Goal: Task Accomplishment & Management: Use online tool/utility

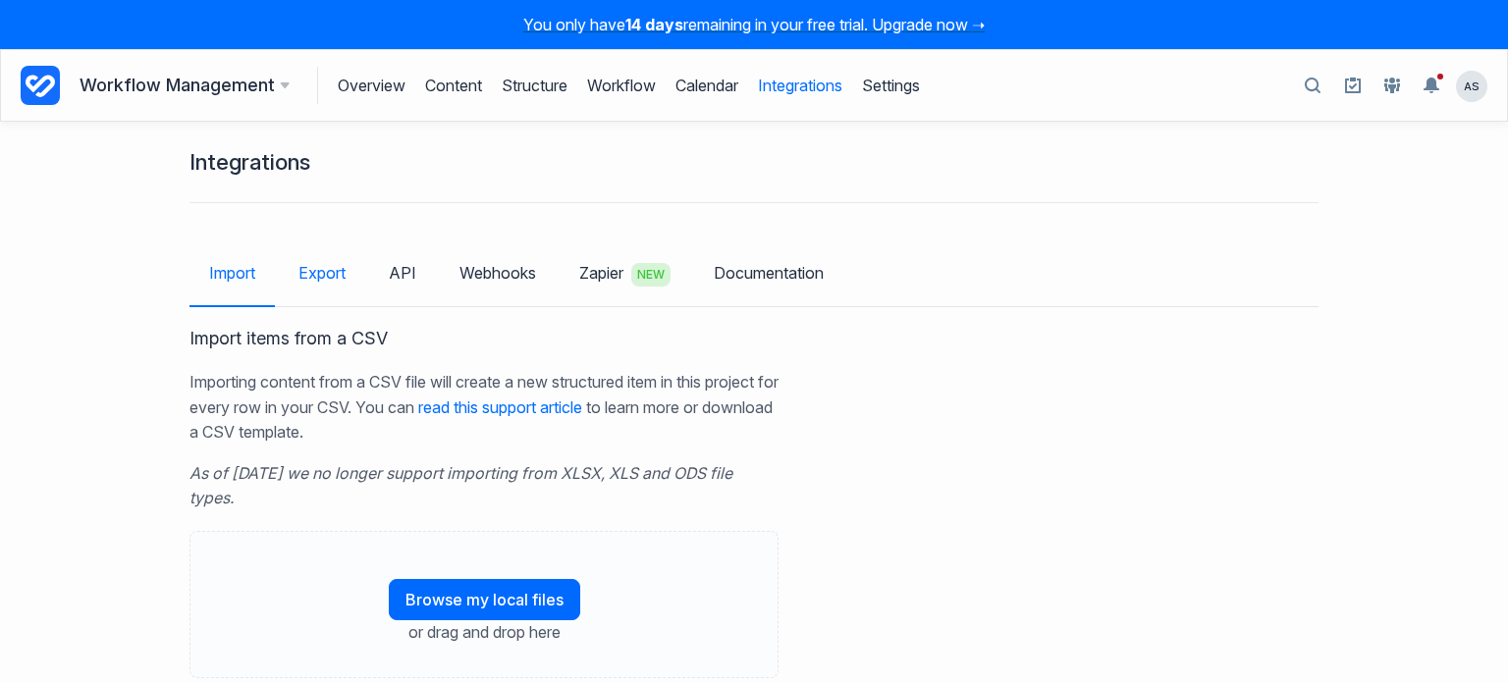
scroll to position [47, 0]
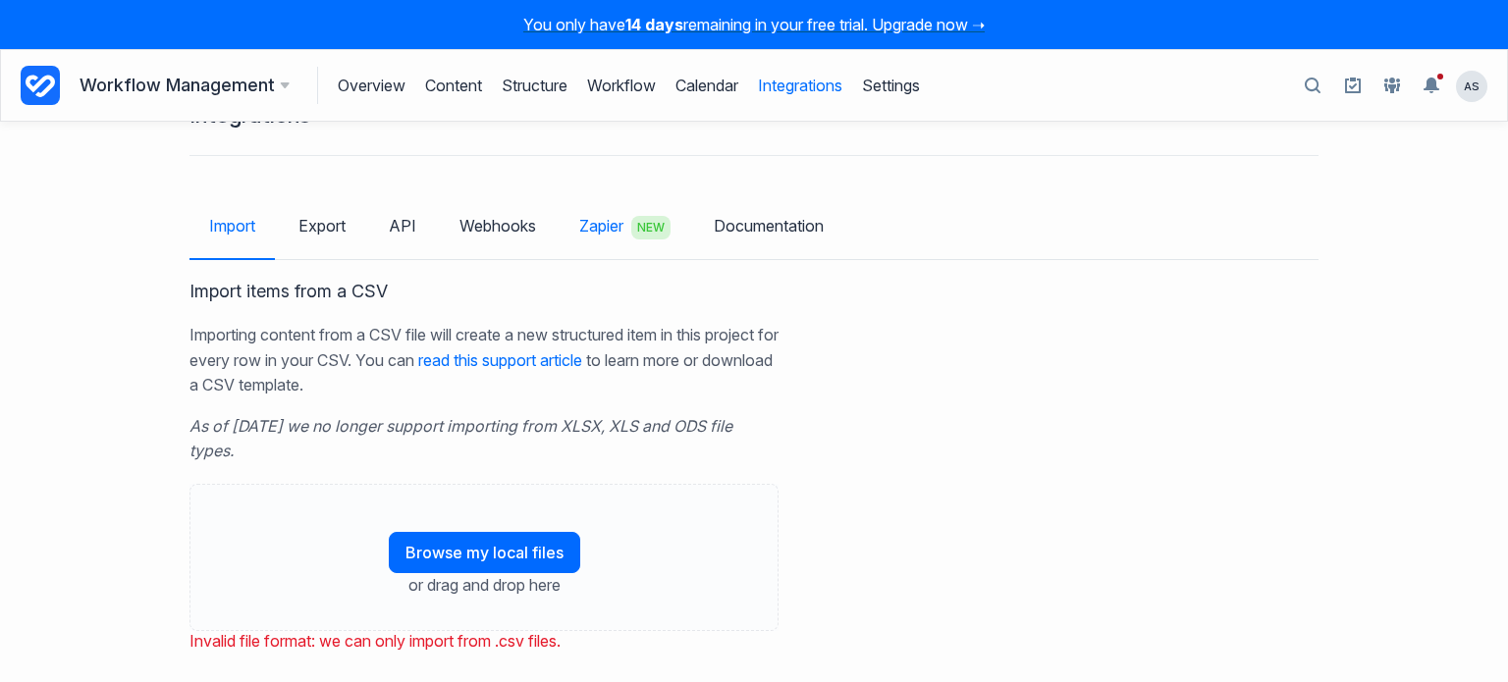
click at [599, 223] on link "Zapier NEW" at bounding box center [625, 227] width 131 height 63
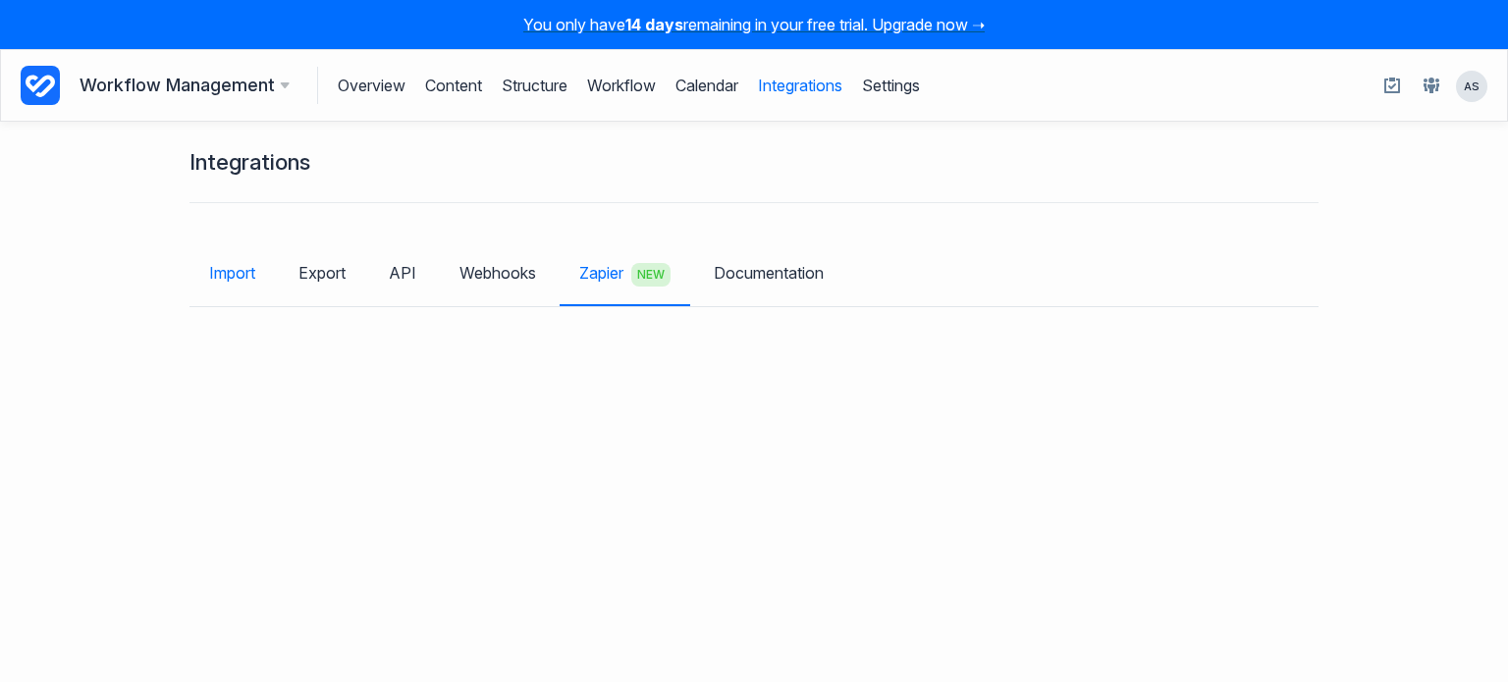
click at [232, 270] on link "Import" at bounding box center [231, 272] width 85 height 57
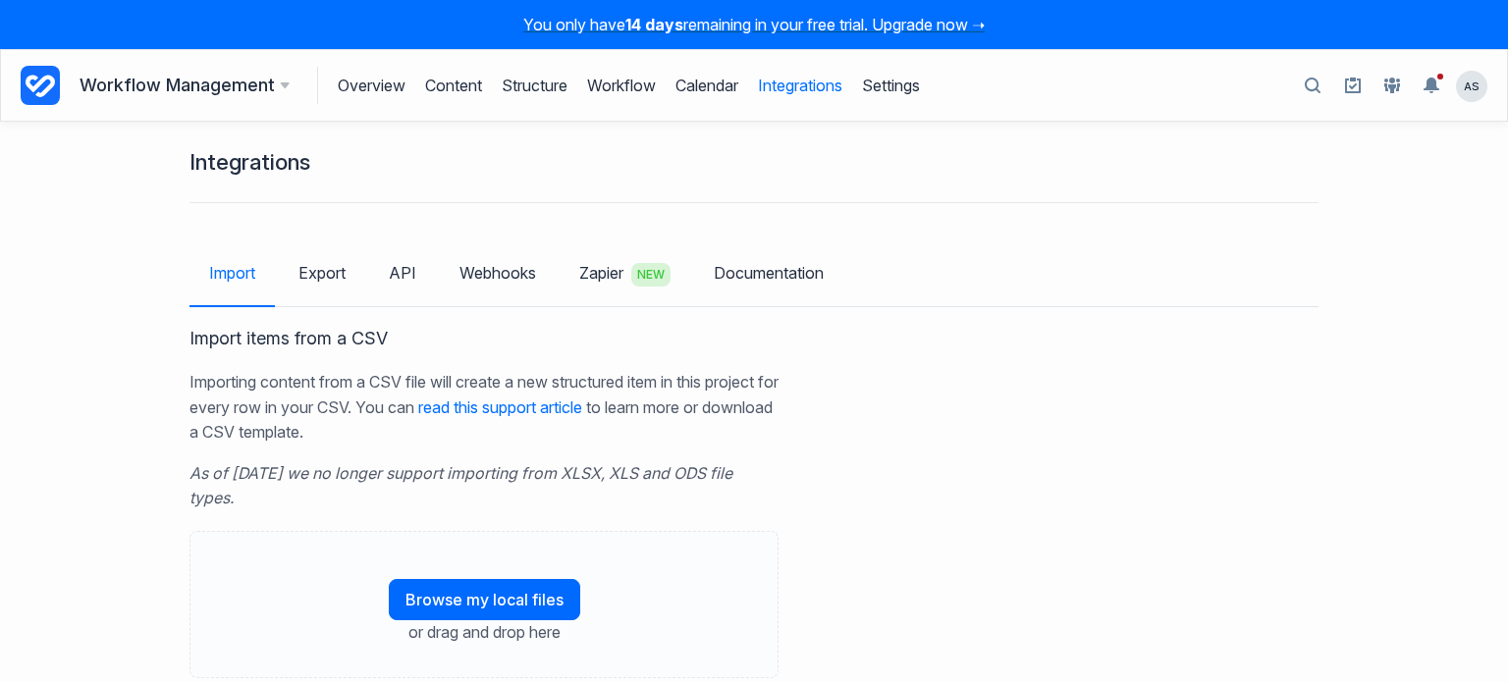
drag, startPoint x: 190, startPoint y: 466, endPoint x: 267, endPoint y: 504, distance: 85.2
click at [267, 504] on p "As of [DATE] we no longer support importing from XLSX, XLS and ODS file types." at bounding box center [483, 496] width 589 height 70
click at [268, 504] on p "As of March 21, 2024 we no longer support importing from XLSX, XLS and ODS file…" at bounding box center [483, 496] width 589 height 70
drag, startPoint x: 272, startPoint y: 503, endPoint x: 165, endPoint y: 465, distance: 113.3
click at [165, 465] on div "Integrations Import Export API Webhooks Zapier NEW Documentation Import items f…" at bounding box center [754, 402] width 1508 height 560
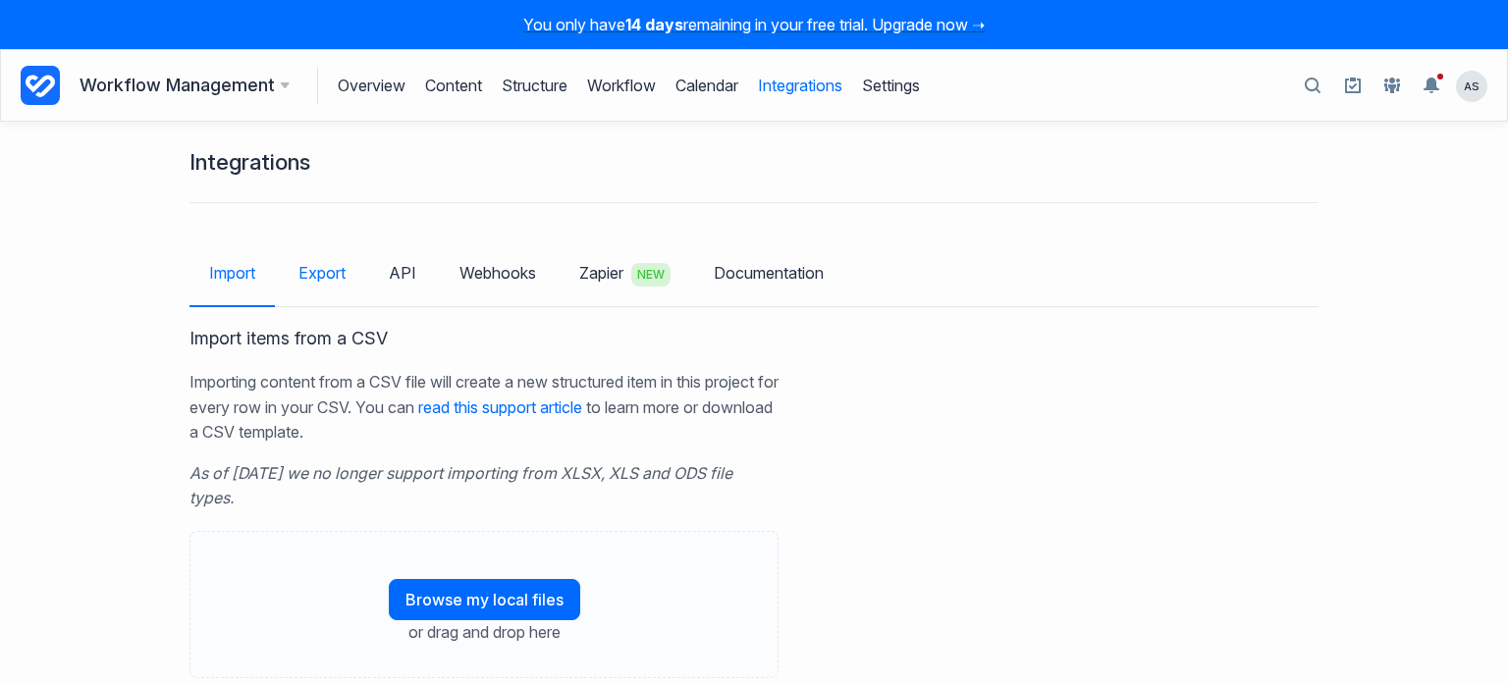
click at [338, 278] on link "Export" at bounding box center [322, 272] width 86 height 57
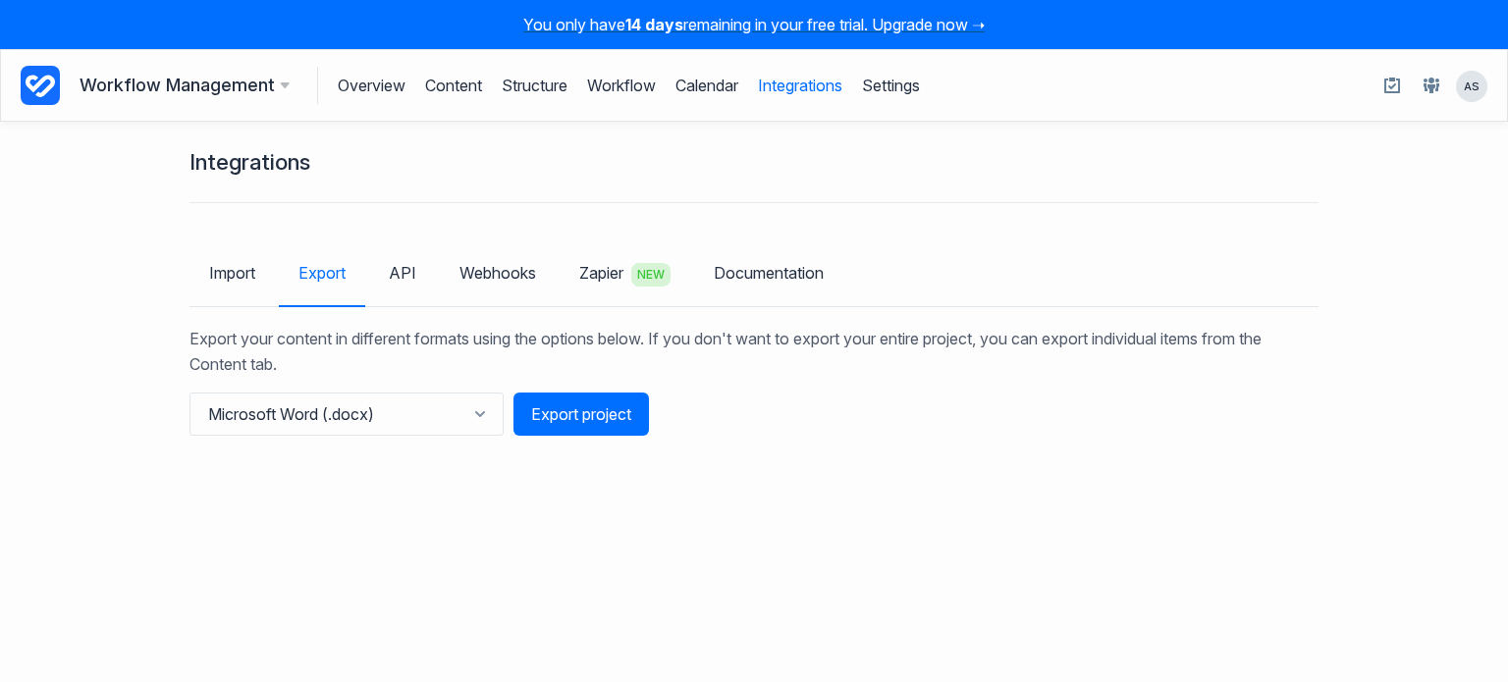
click at [223, 282] on link "Import" at bounding box center [231, 272] width 85 height 57
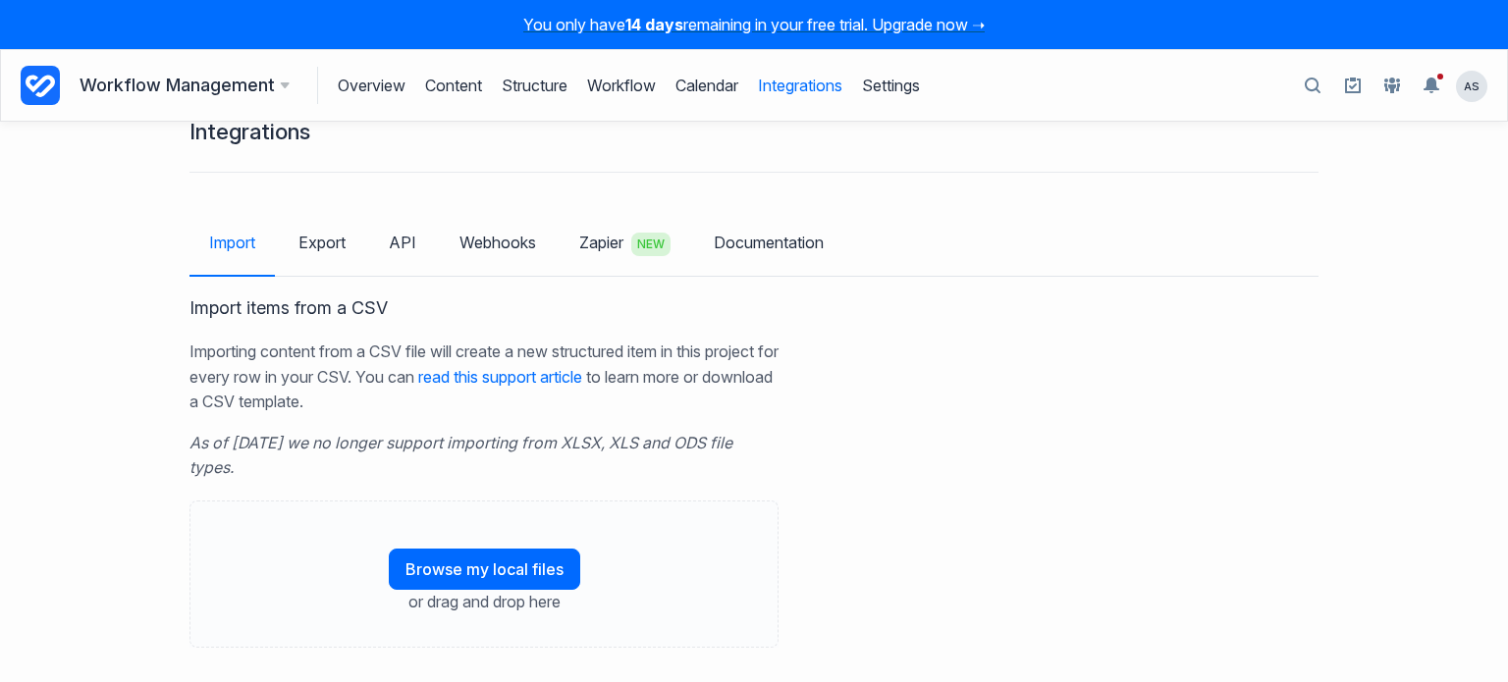
scroll to position [47, 0]
